Goal: Transaction & Acquisition: Subscribe to service/newsletter

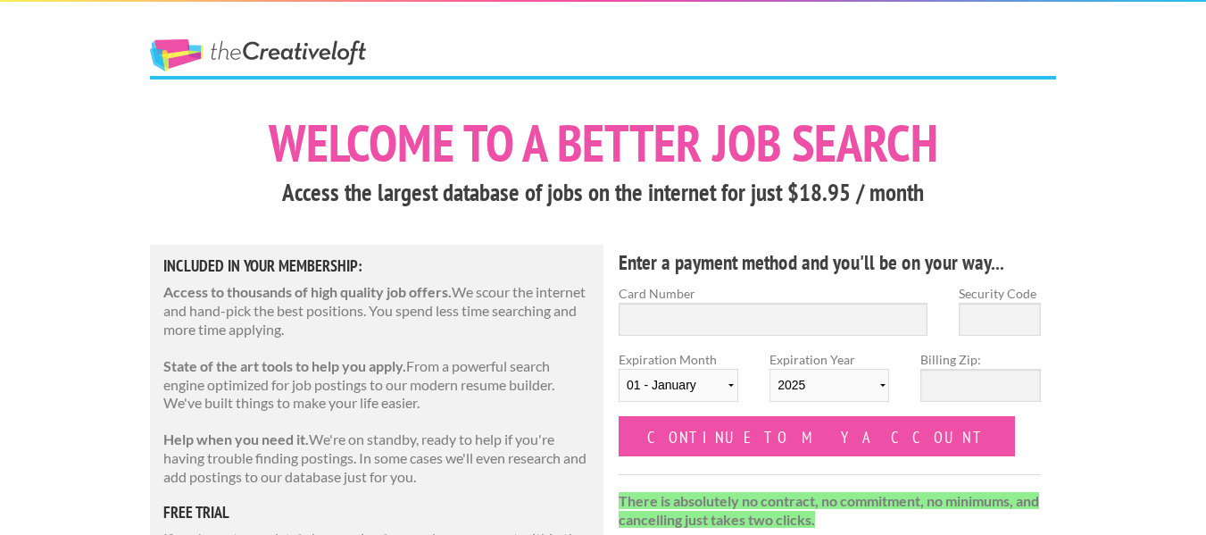
drag, startPoint x: 371, startPoint y: 44, endPoint x: 224, endPoint y: 44, distance: 147.3
click at [224, 44] on span "The Creative Loft" at bounding box center [290, 57] width 281 height 37
